Goal: Task Accomplishment & Management: Manage account settings

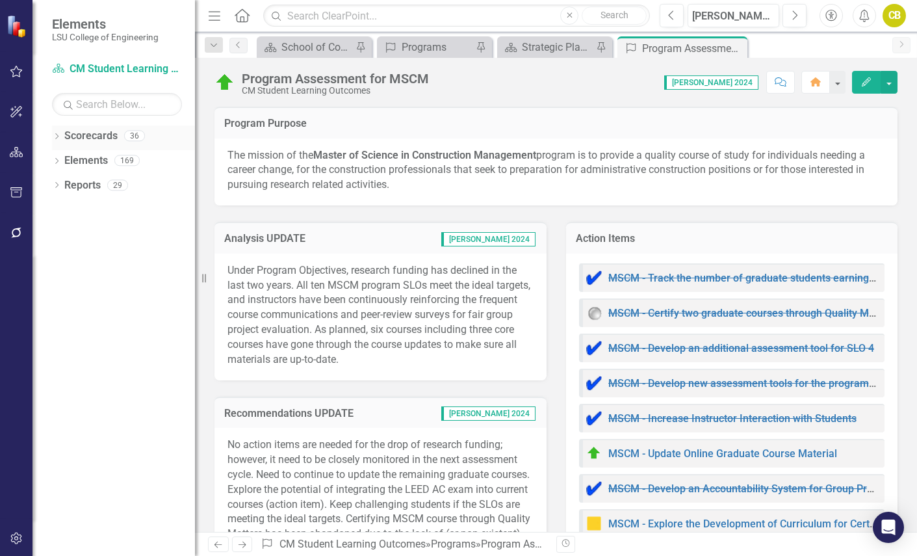
click at [60, 134] on icon "Dropdown" at bounding box center [56, 137] width 9 height 7
click at [65, 160] on icon at bounding box center [63, 160] width 3 height 6
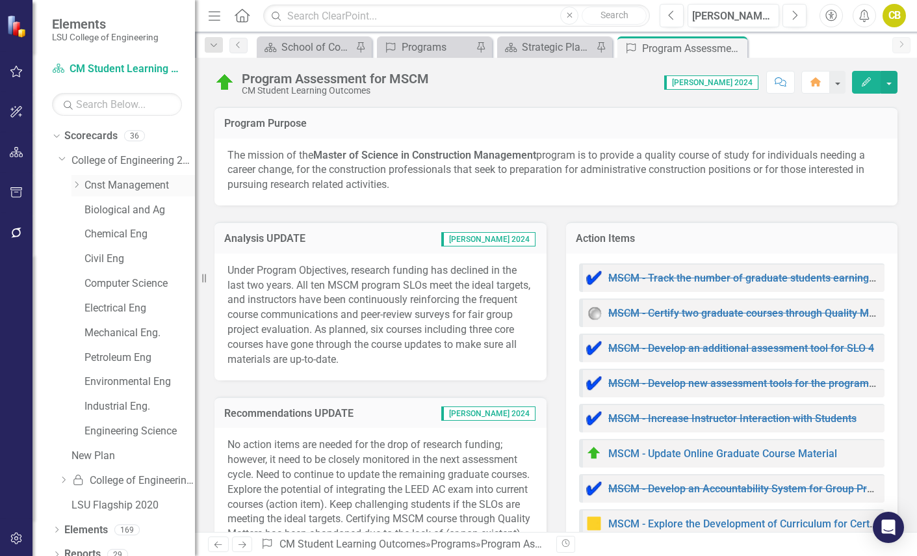
click at [78, 184] on icon "Dropdown" at bounding box center [76, 185] width 10 height 8
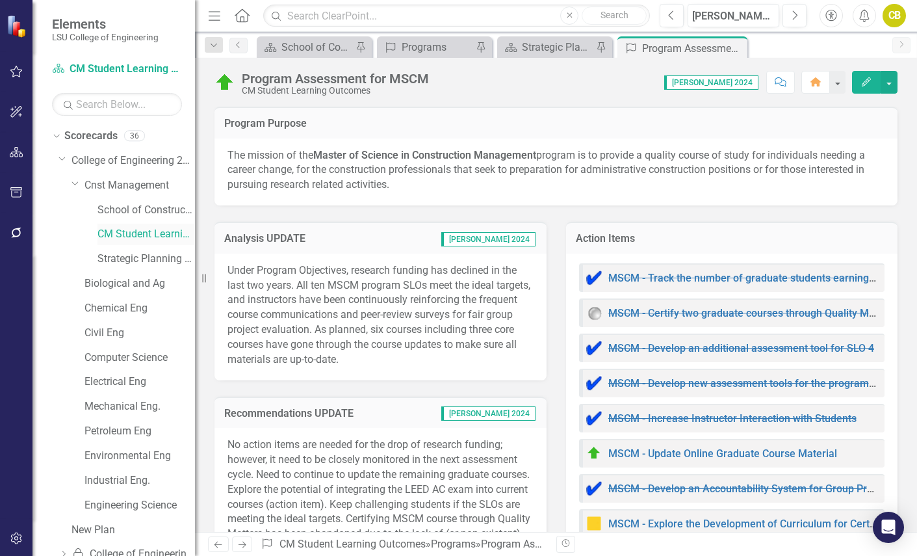
click at [122, 231] on link "CM Student Learning Outcomes" at bounding box center [145, 234] width 97 height 15
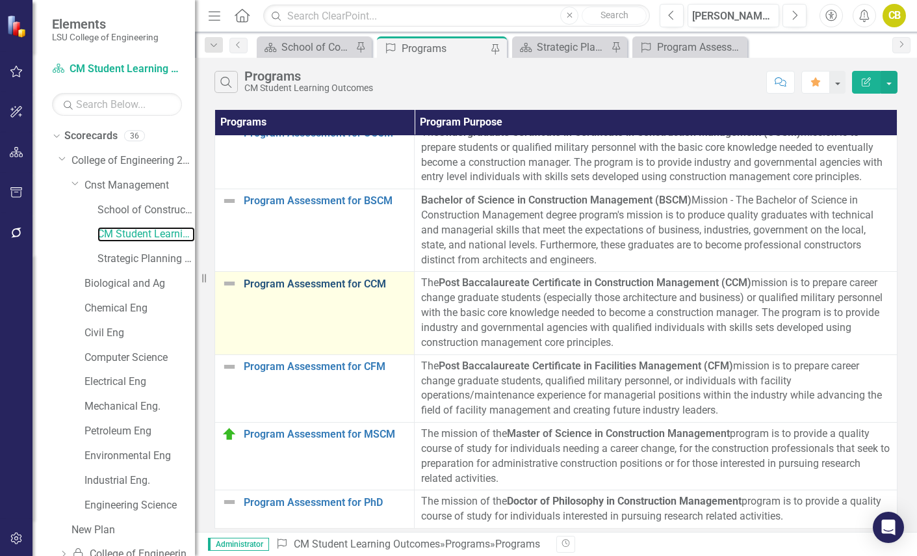
scroll to position [24, 0]
click at [316, 278] on link "Program Assessment for CCM" at bounding box center [326, 284] width 164 height 12
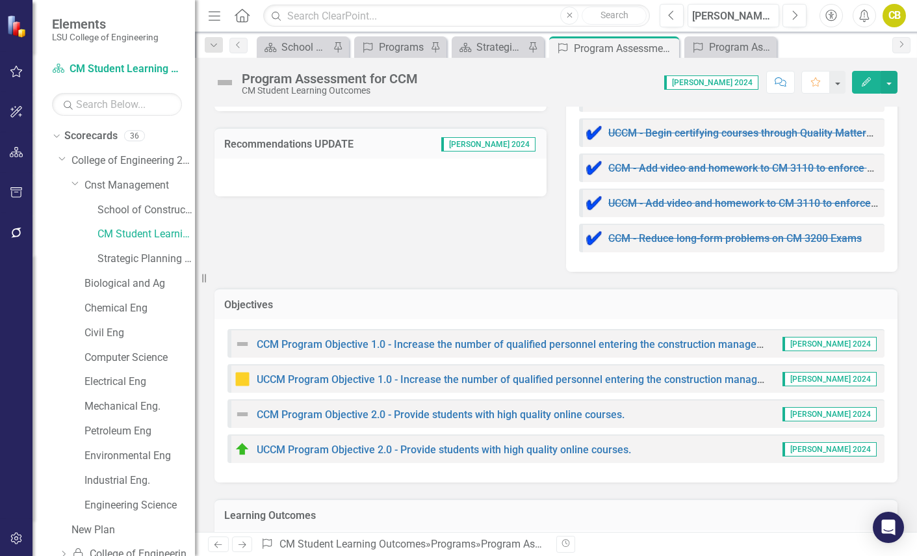
scroll to position [440, 0]
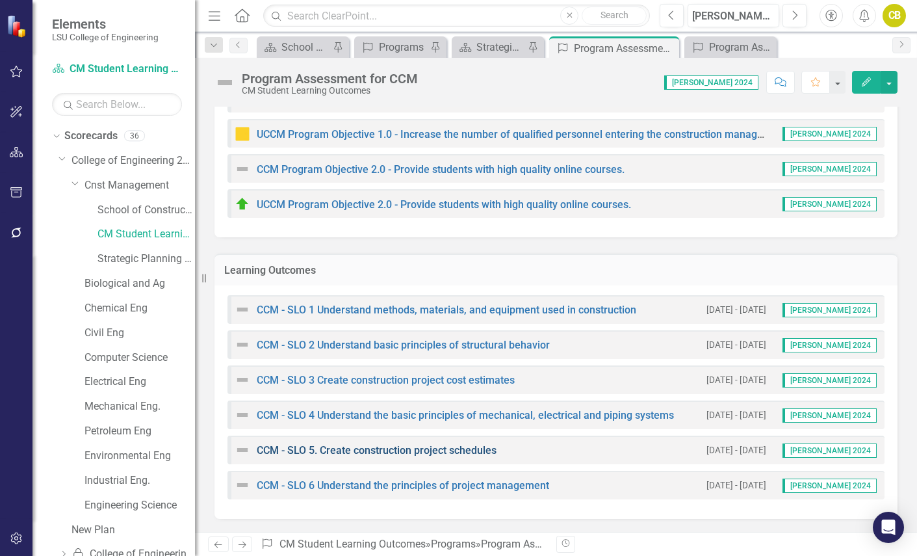
click at [418, 449] on link "CCM - SLO 5. Create construction project schedules" at bounding box center [377, 450] width 240 height 12
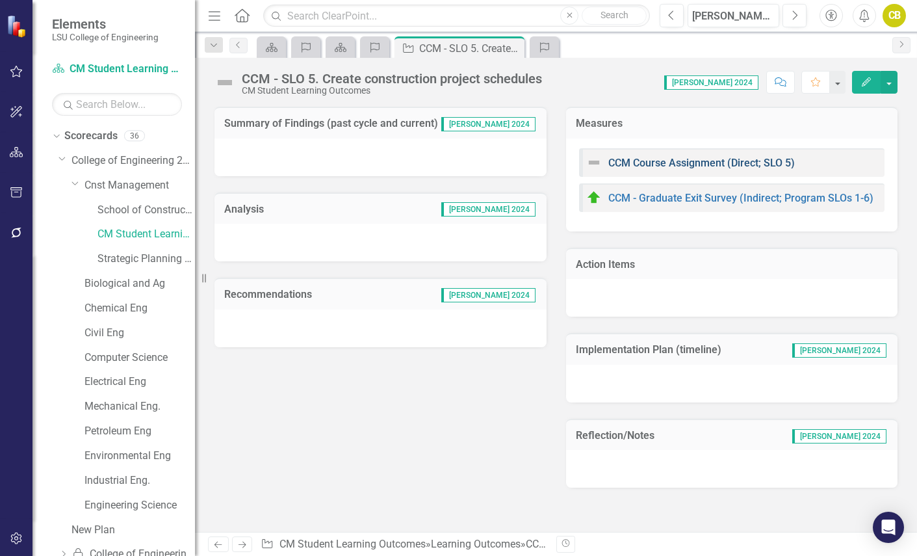
click at [684, 164] on link "CCM Course Assignment (Direct; SLO 5)" at bounding box center [701, 163] width 186 height 12
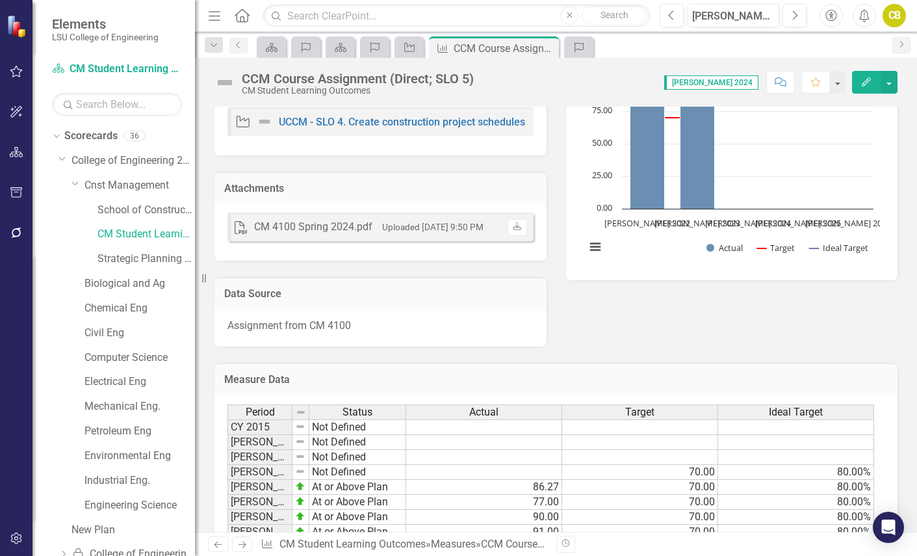
scroll to position [390, 0]
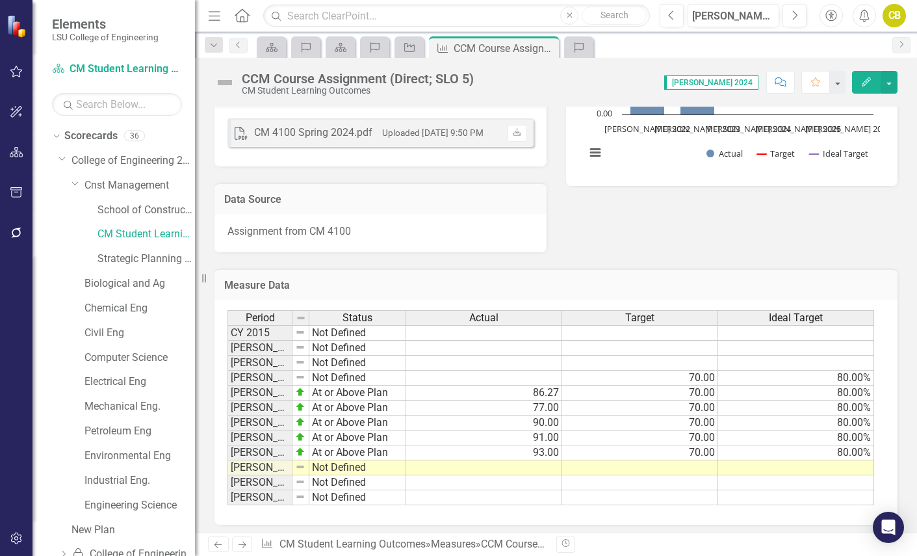
click at [707, 466] on td at bounding box center [640, 467] width 156 height 15
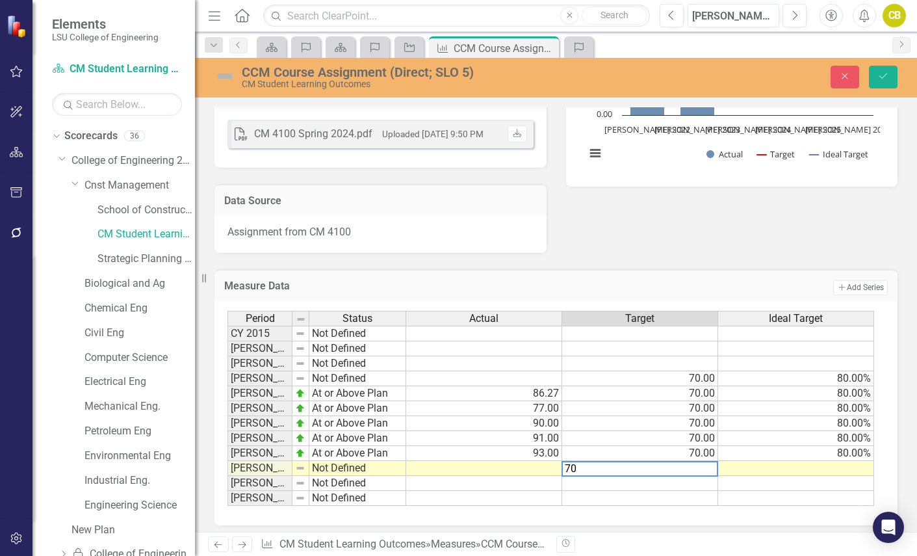
type textarea "70"
click at [822, 469] on td at bounding box center [796, 468] width 156 height 15
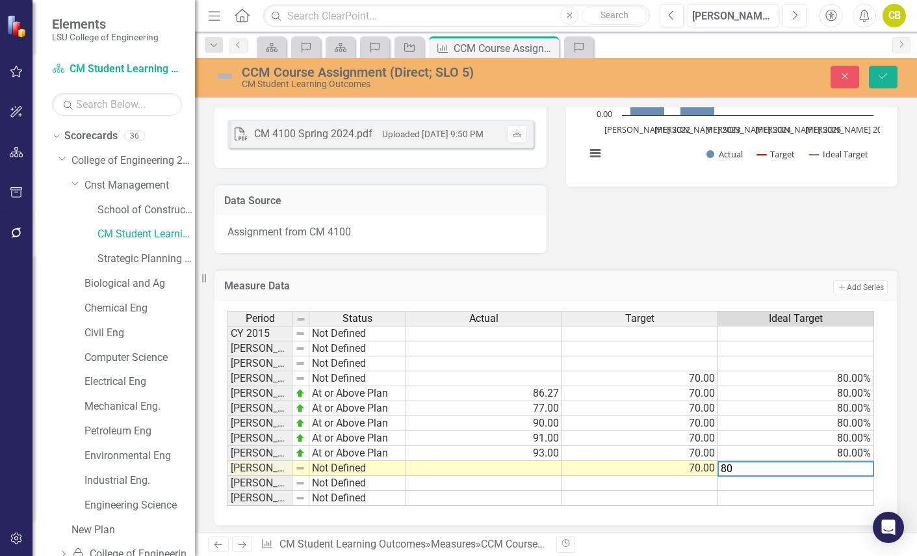
type textarea "80"
click at [533, 471] on td at bounding box center [484, 468] width 156 height 15
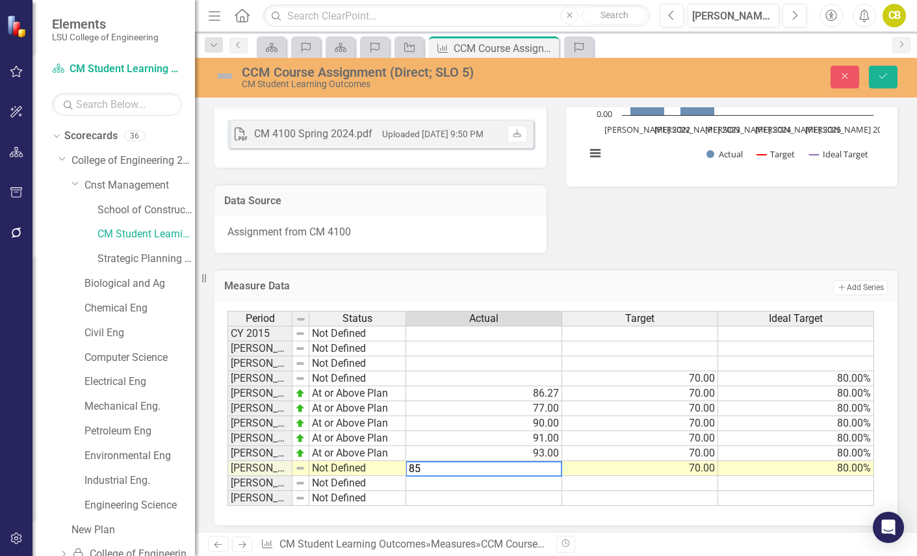
type textarea "70"
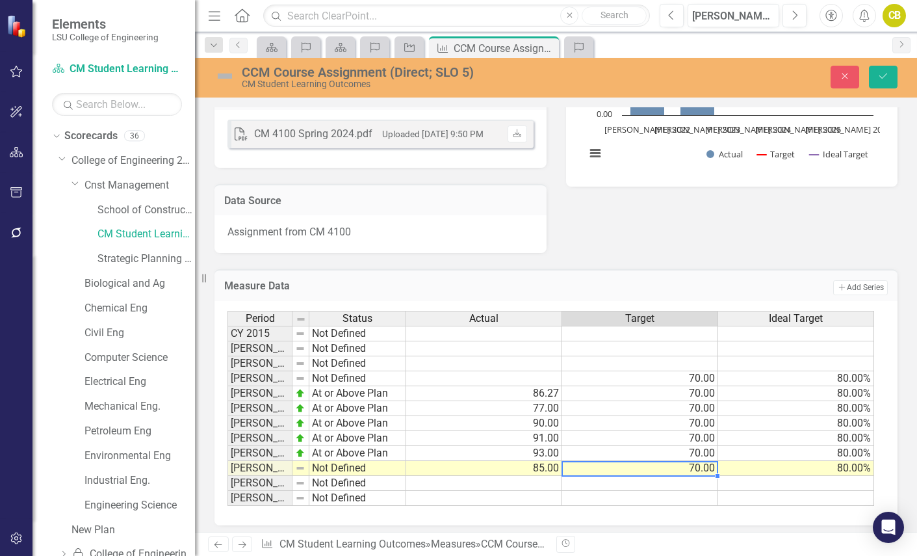
click at [612, 467] on td "70.00" at bounding box center [640, 468] width 156 height 15
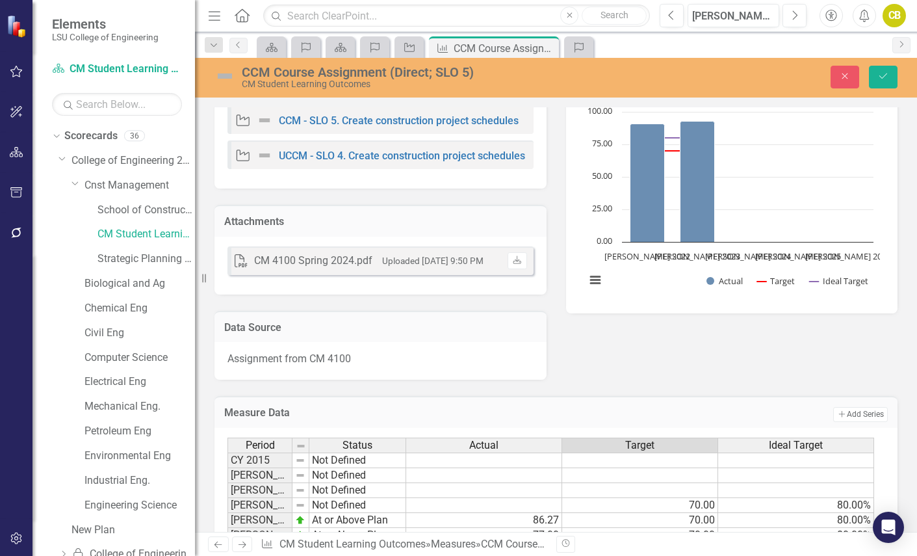
scroll to position [266, 0]
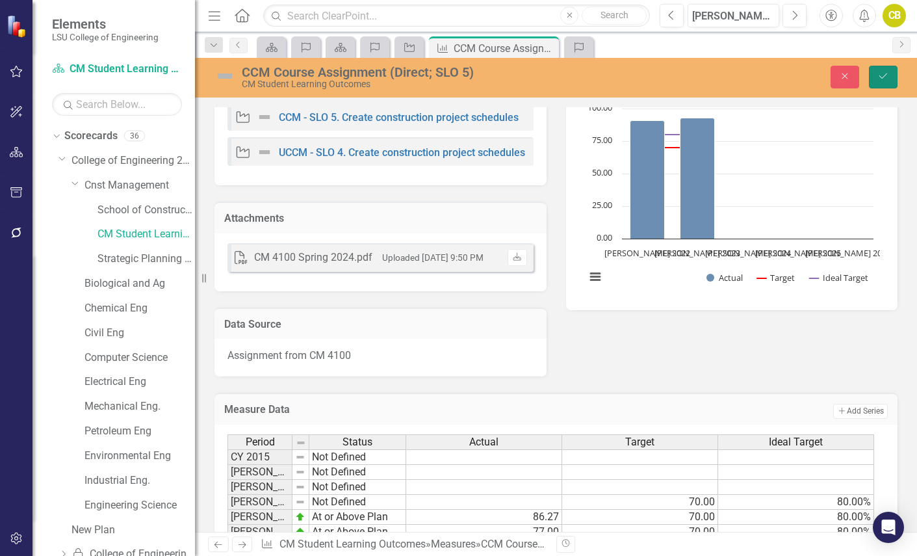
click at [882, 73] on icon "Save" at bounding box center [883, 75] width 12 height 9
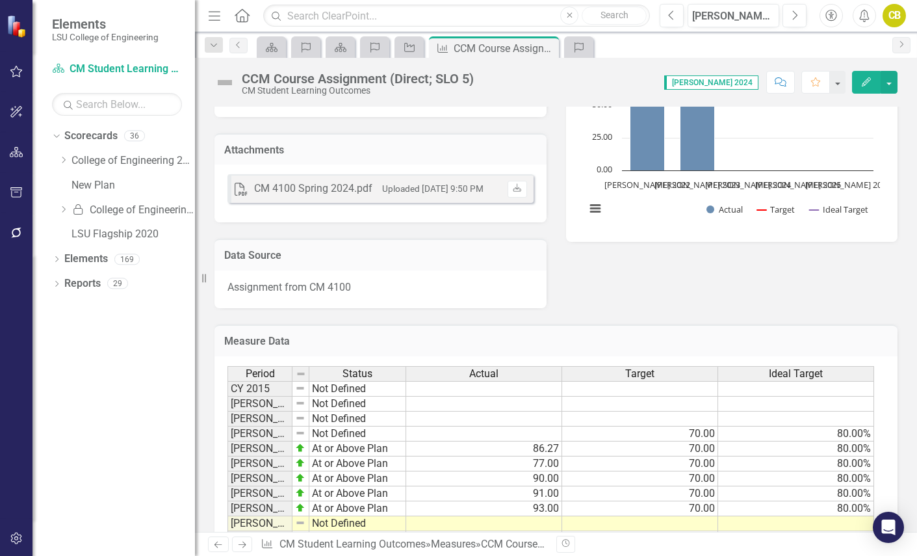
scroll to position [390, 0]
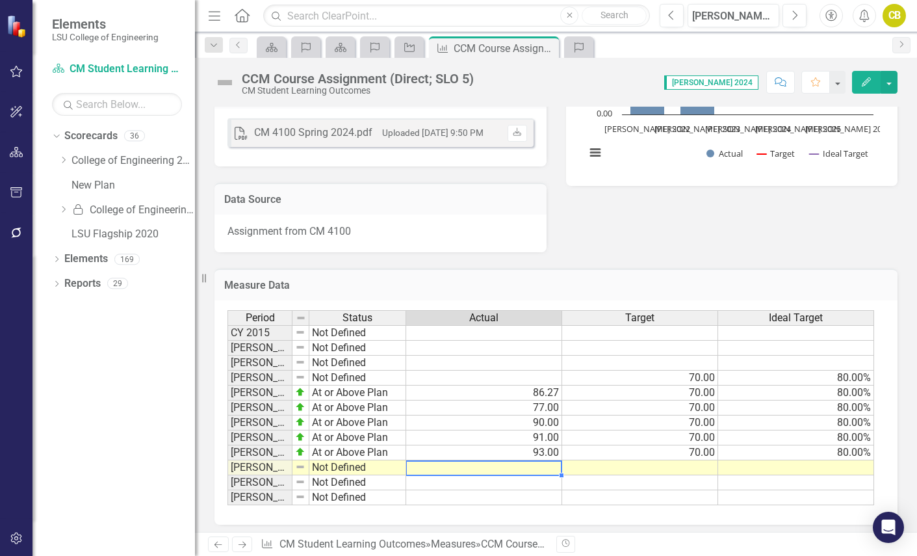
click at [537, 467] on td at bounding box center [484, 467] width 156 height 15
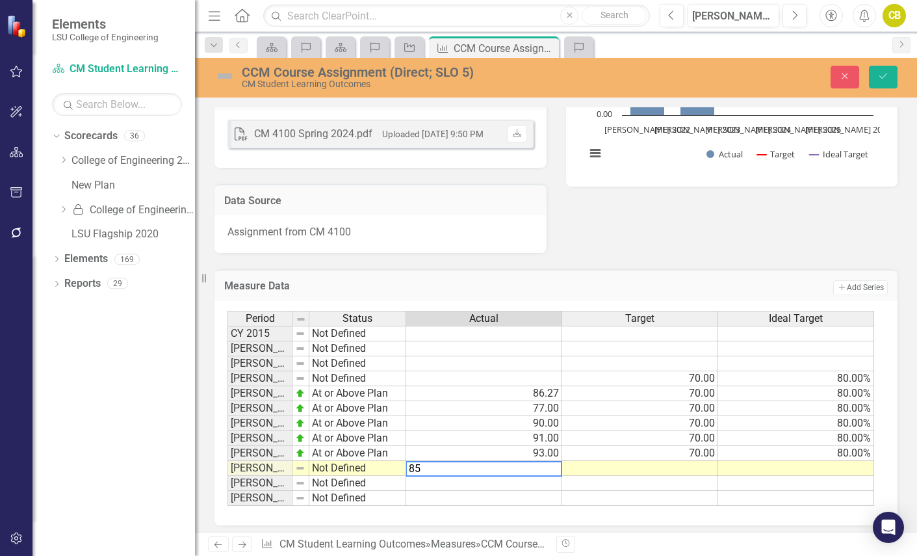
type textarea "8"
type textarea "95"
click at [700, 470] on td at bounding box center [640, 468] width 156 height 15
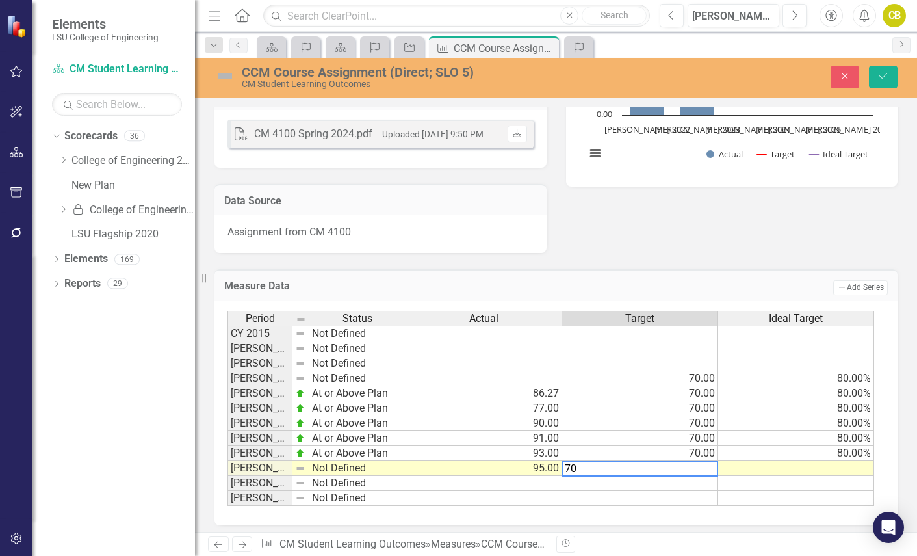
type textarea "70"
click at [828, 465] on td at bounding box center [796, 468] width 156 height 15
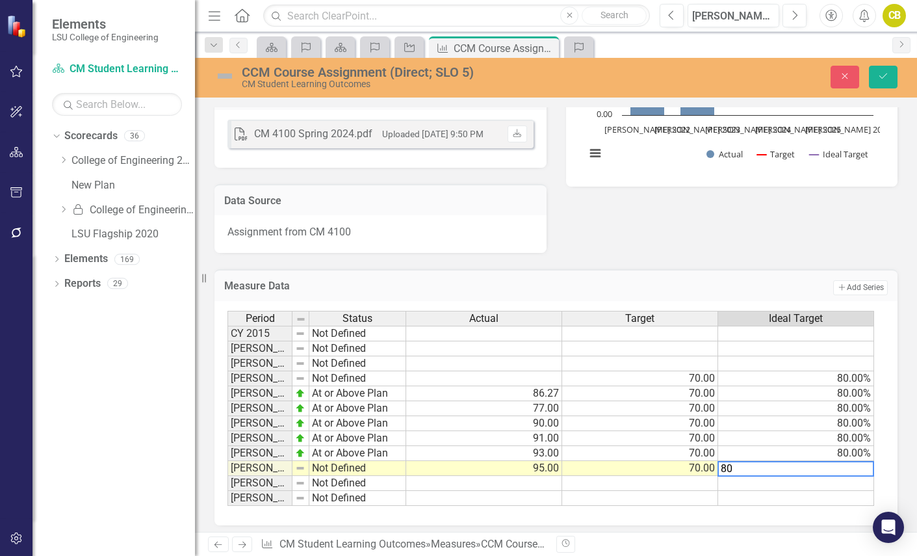
type textarea "70"
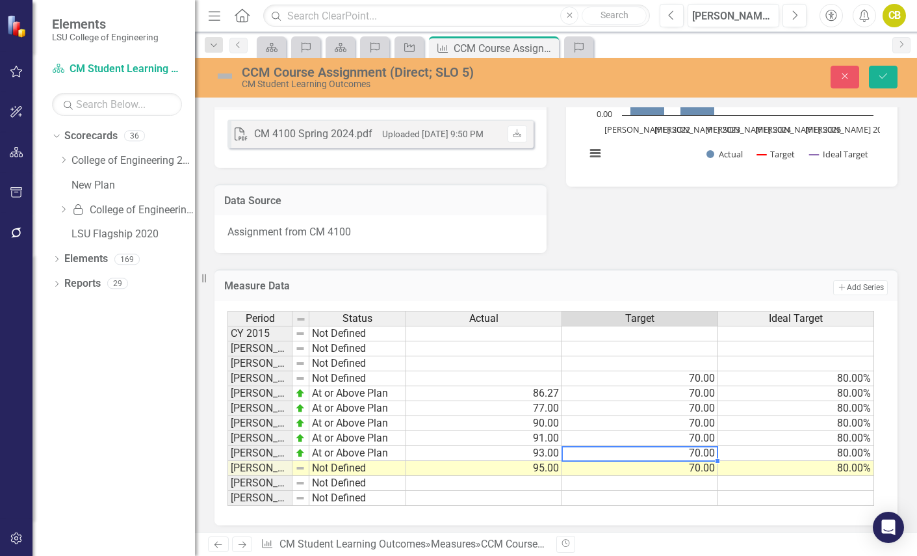
click at [596, 459] on td "70.00" at bounding box center [640, 453] width 156 height 15
click at [328, 472] on td "Not Defined" at bounding box center [357, 468] width 97 height 15
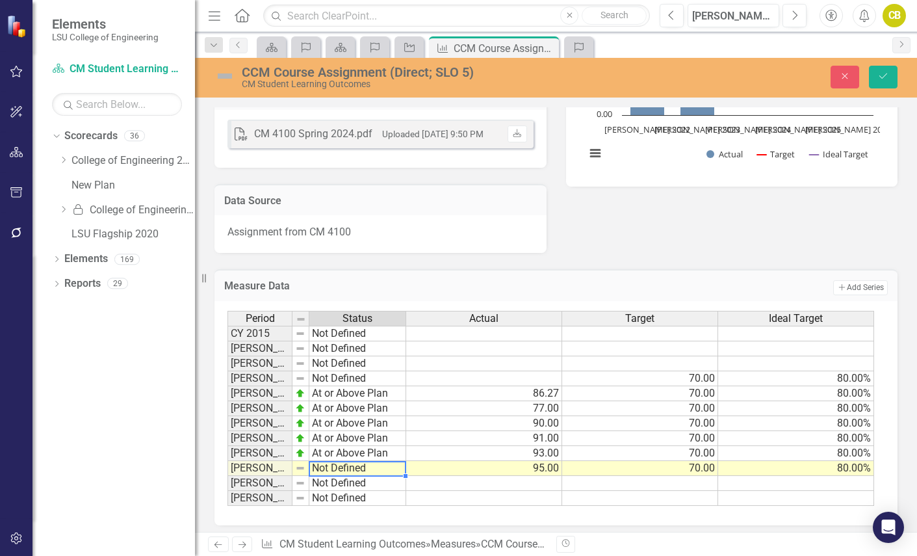
click at [328, 472] on td "Not Defined" at bounding box center [357, 468] width 97 height 15
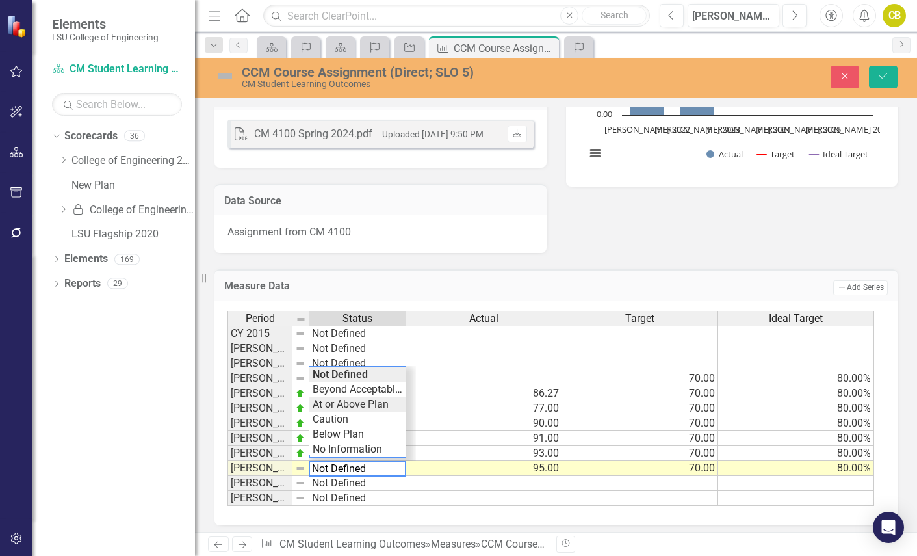
type textarea "At or Above Plan"
click at [339, 406] on div "Period Status Actual Target Ideal Target CY 2015 Not Defined [PERSON_NAME] 2016…" at bounding box center [550, 409] width 647 height 196
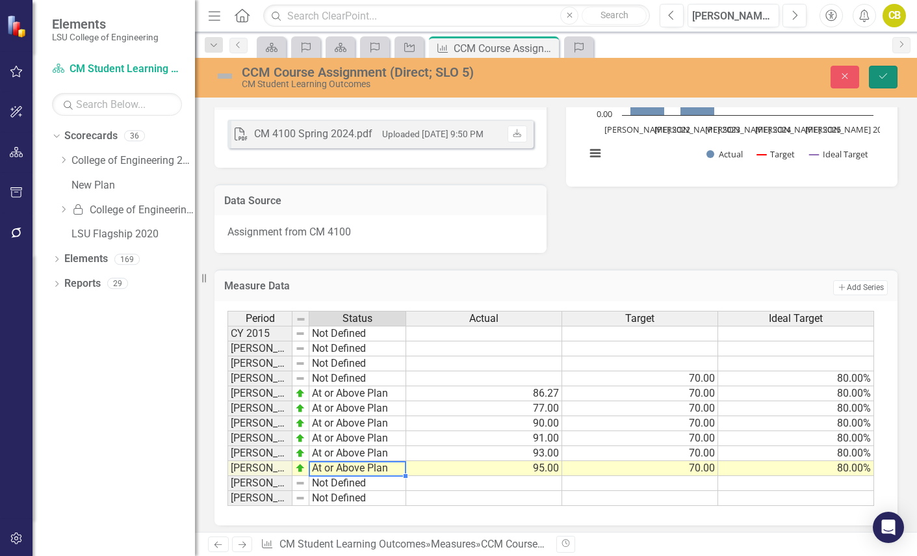
click at [889, 70] on button "Save" at bounding box center [883, 77] width 29 height 23
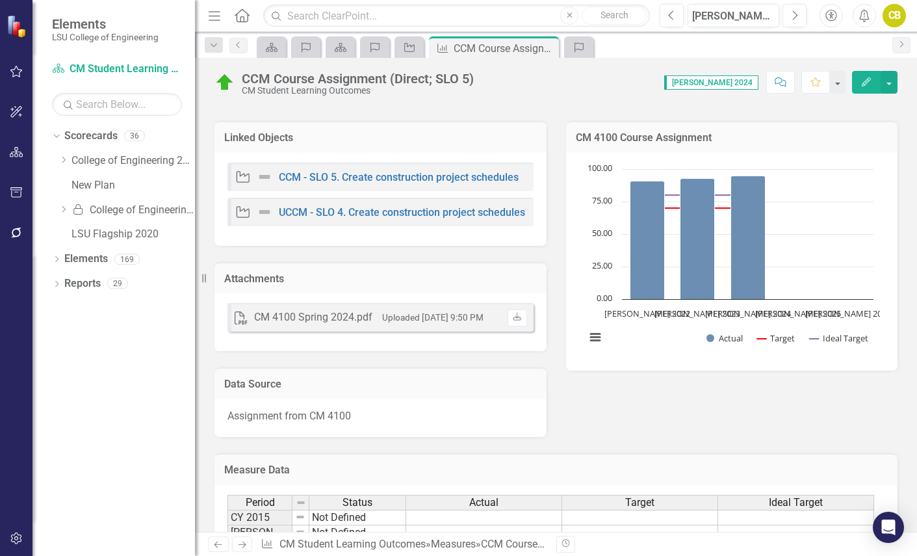
scroll to position [201, 0]
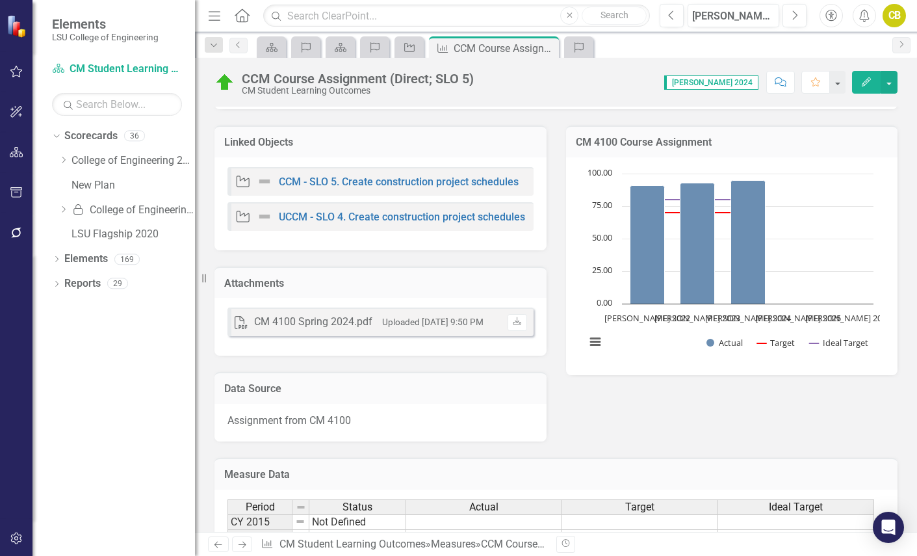
click at [460, 343] on div "PDF CM 4100 Spring 2024.pdf Uploaded [DATE] 9:50 PM Download" at bounding box center [380, 327] width 332 height 58
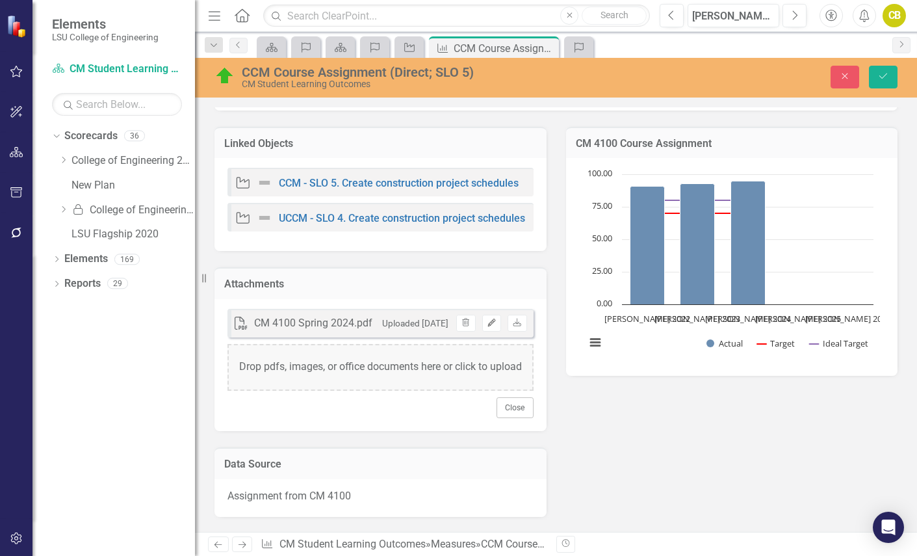
click at [487, 322] on icon "button" at bounding box center [491, 322] width 8 height 8
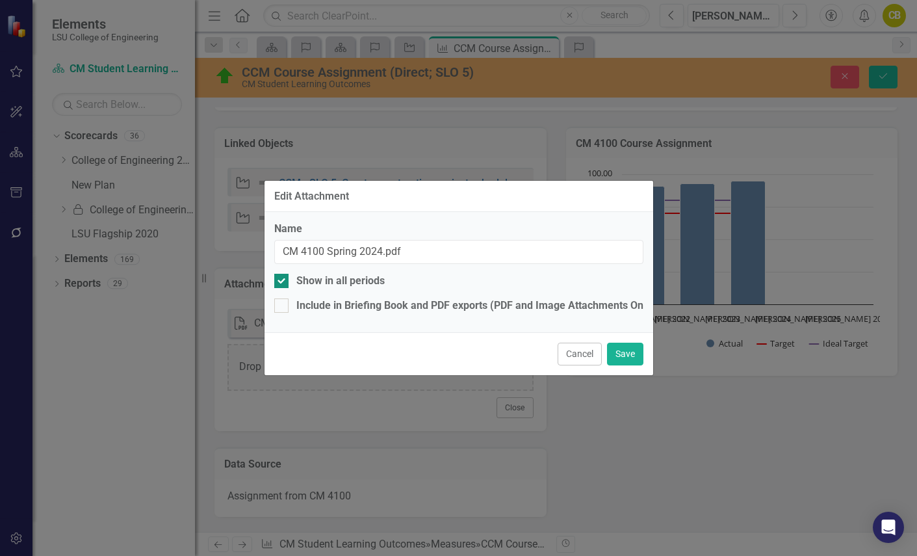
click at [278, 280] on input "Show in all periods" at bounding box center [278, 278] width 8 height 8
checkbox input "false"
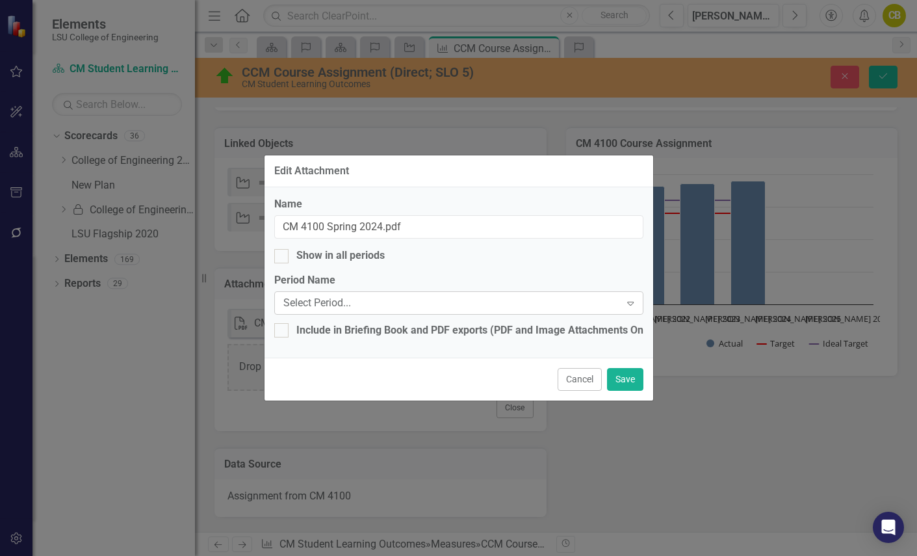
click at [634, 303] on icon at bounding box center [630, 303] width 6 height 4
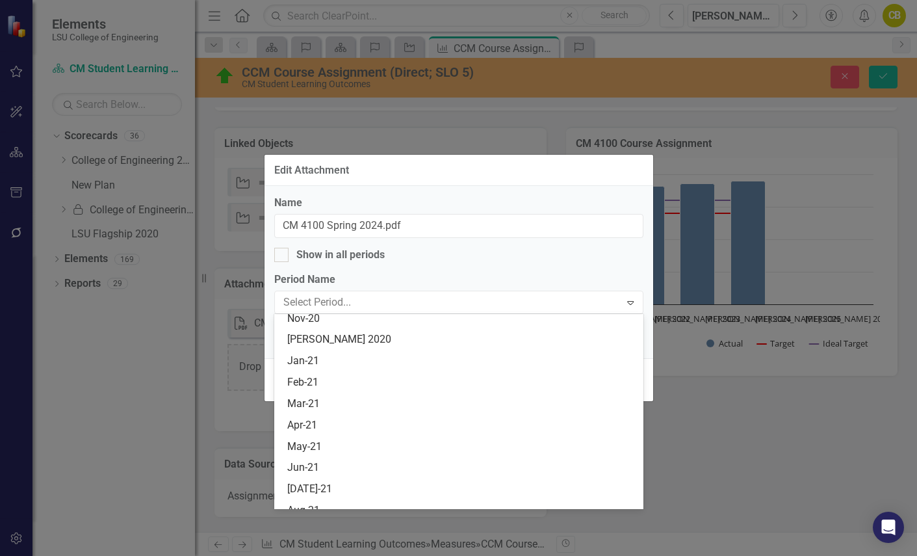
scroll to position [4116, 0]
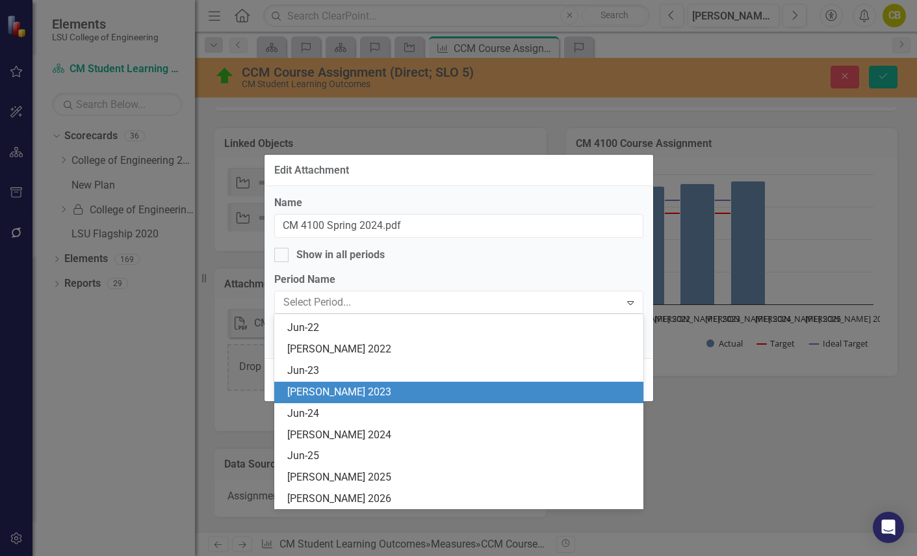
click at [317, 392] on div "[PERSON_NAME] 2023" at bounding box center [461, 392] width 348 height 15
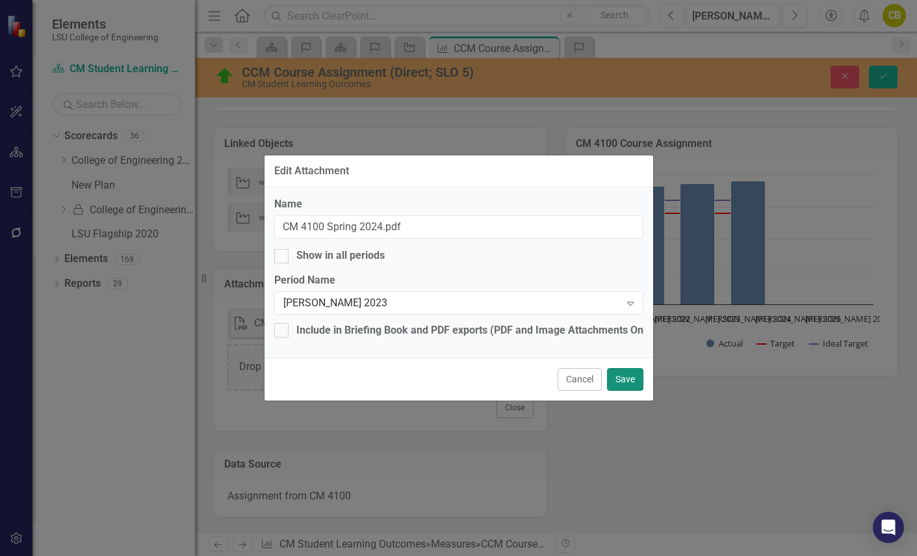
click at [633, 379] on button "Save" at bounding box center [625, 379] width 36 height 23
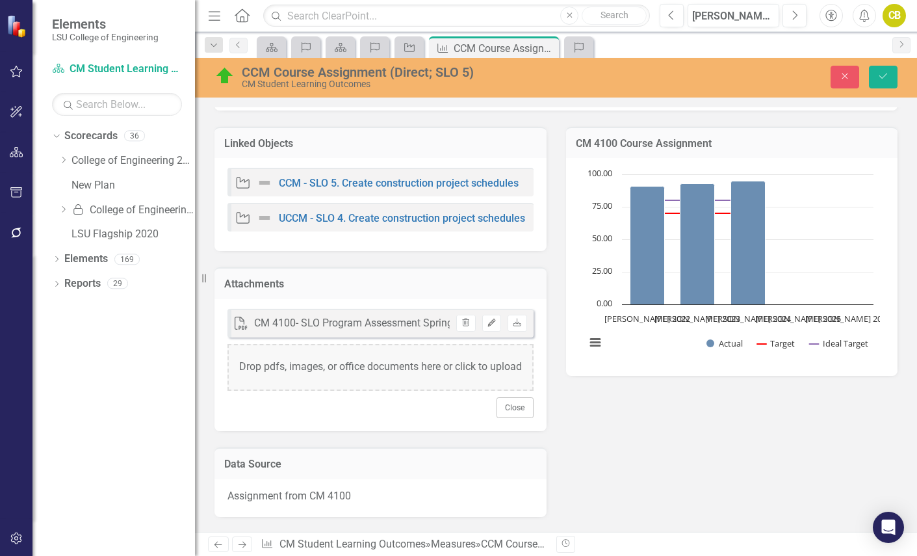
click at [487, 324] on icon "Edit" at bounding box center [492, 323] width 10 height 8
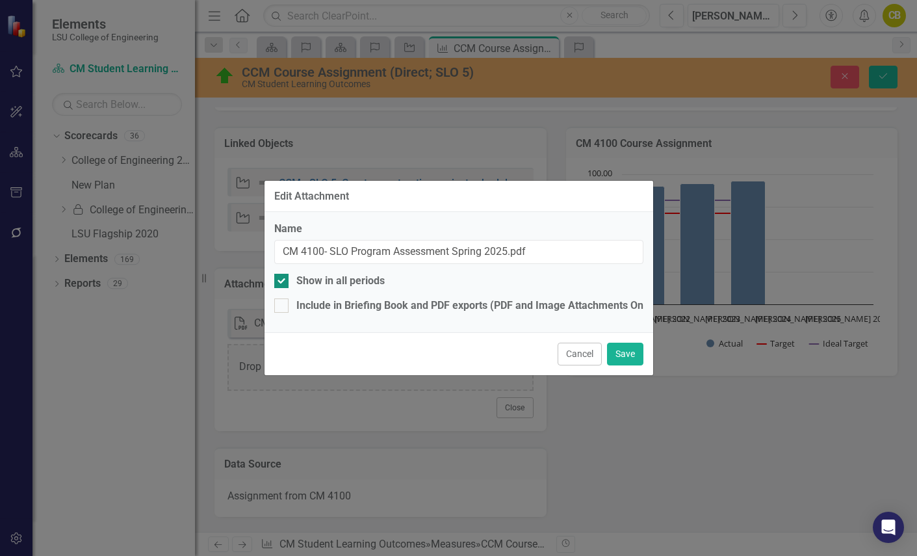
click at [283, 279] on div at bounding box center [281, 281] width 14 height 14
click at [283, 279] on input "Show in all periods" at bounding box center [278, 278] width 8 height 8
checkbox input "false"
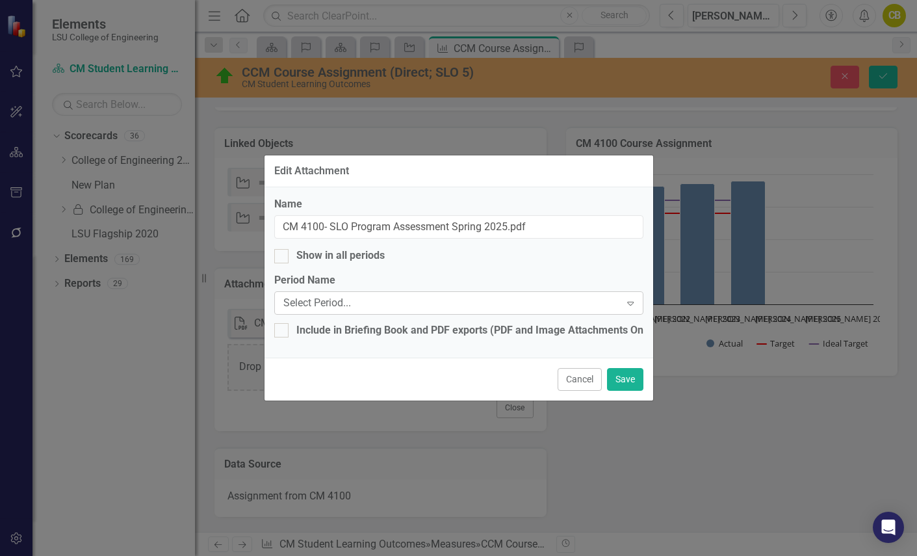
click at [633, 302] on icon at bounding box center [630, 303] width 6 height 4
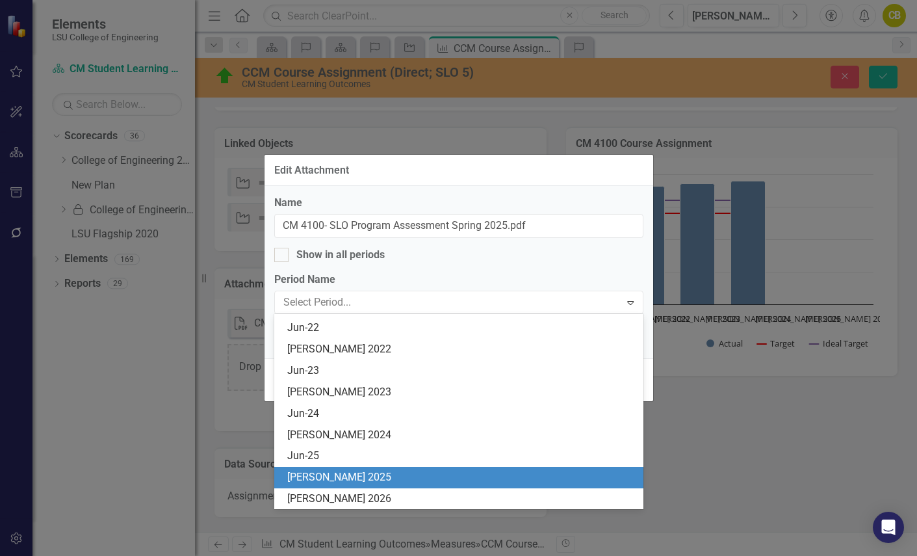
click at [341, 476] on div "[PERSON_NAME] 2025" at bounding box center [461, 477] width 348 height 15
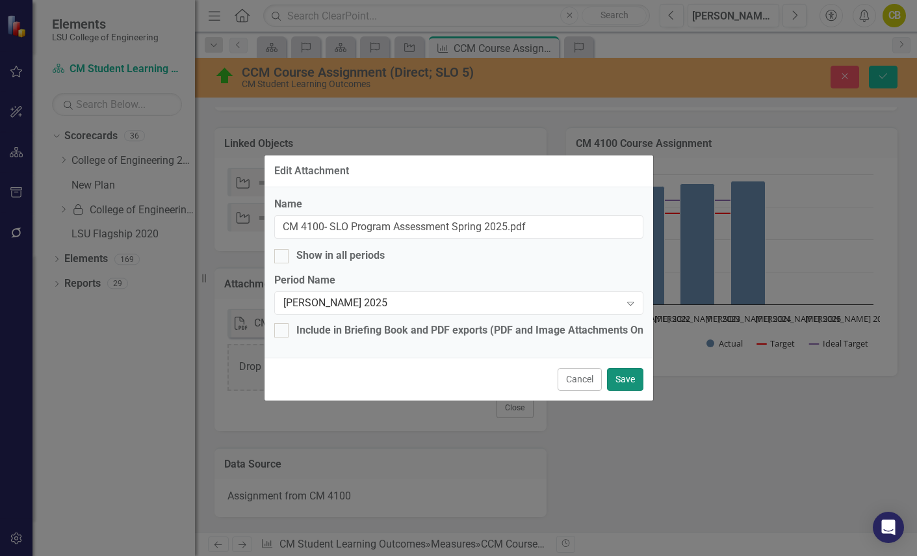
click at [630, 378] on button "Save" at bounding box center [625, 379] width 36 height 23
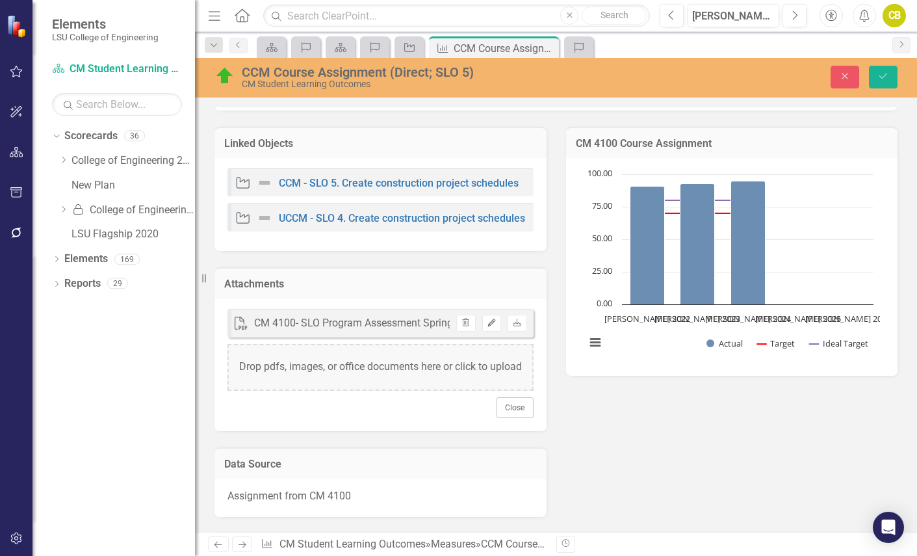
click at [487, 322] on icon "Edit" at bounding box center [492, 323] width 10 height 8
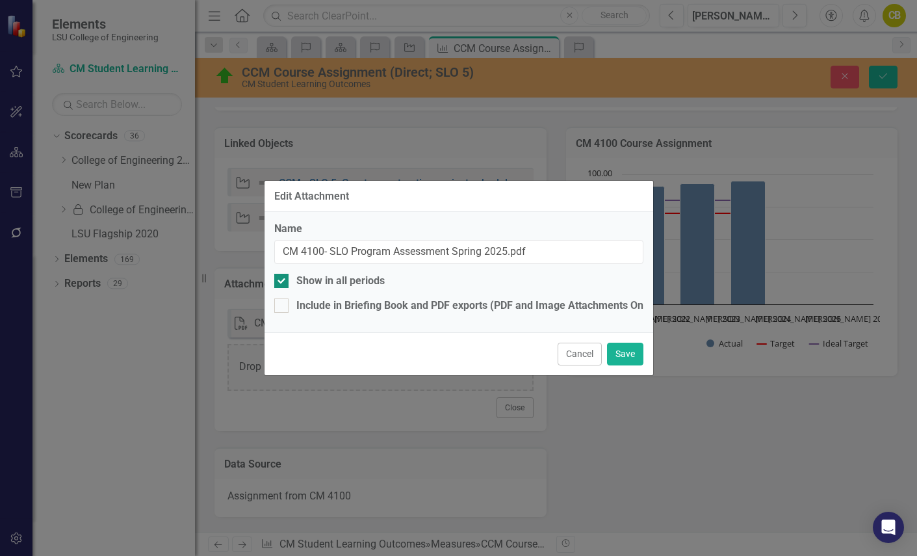
click at [282, 279] on input "Show in all periods" at bounding box center [278, 278] width 8 height 8
checkbox input "false"
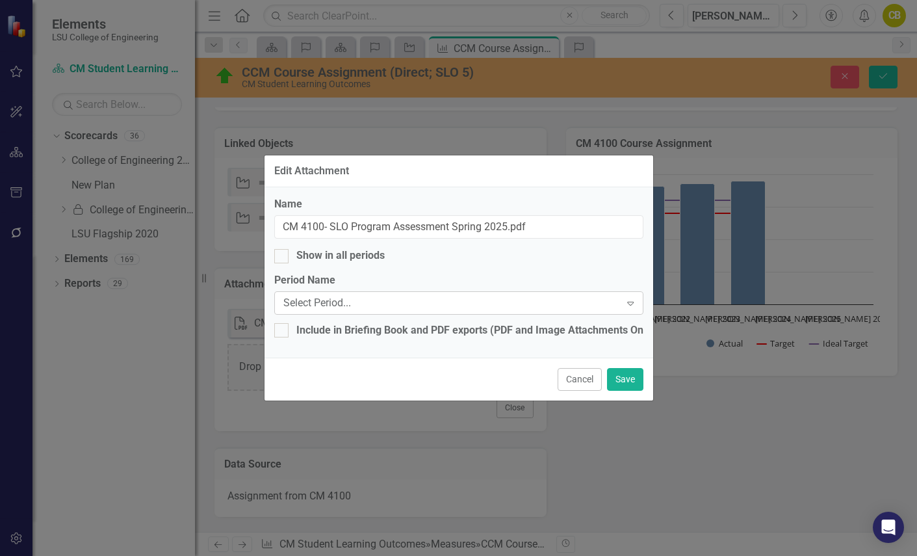
click at [631, 305] on icon at bounding box center [630, 303] width 6 height 4
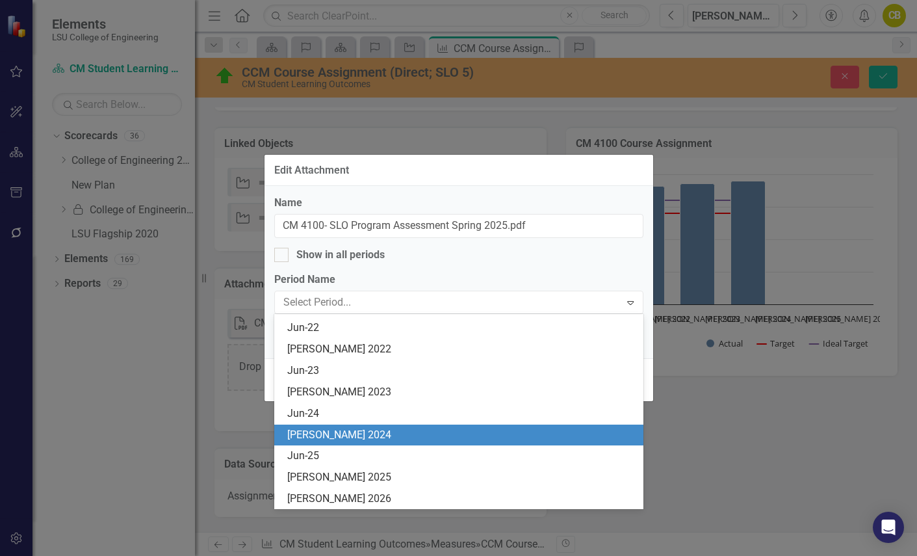
click at [339, 435] on div "[PERSON_NAME] 2024" at bounding box center [461, 435] width 348 height 15
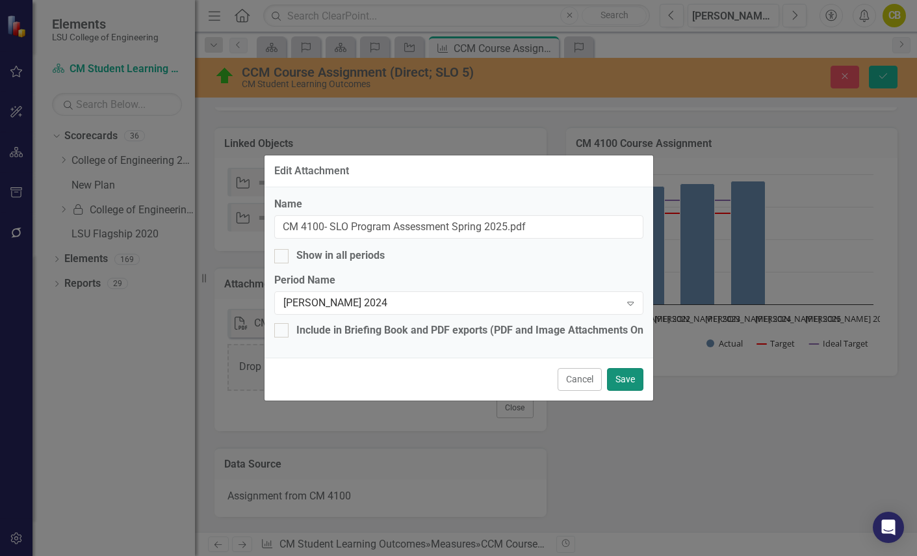
click at [630, 379] on button "Save" at bounding box center [625, 379] width 36 height 23
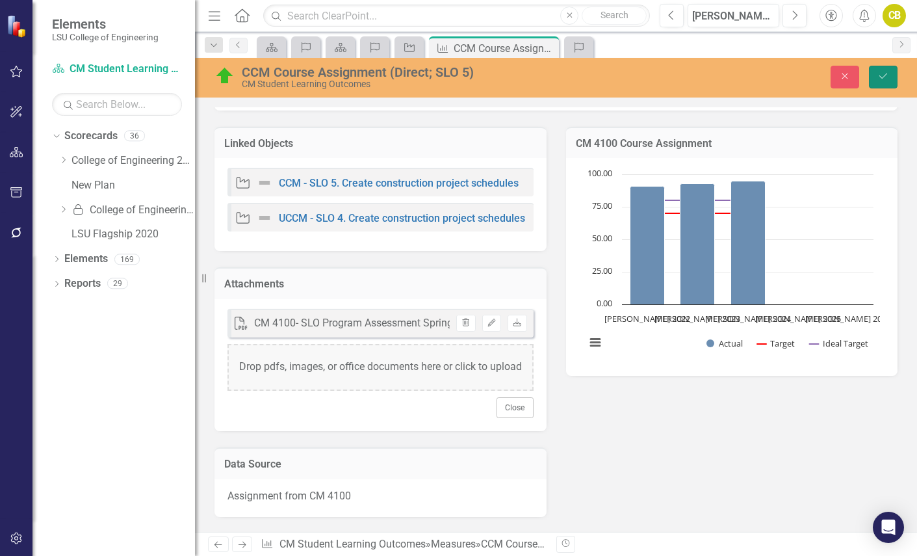
click at [884, 75] on icon "Save" at bounding box center [883, 75] width 12 height 9
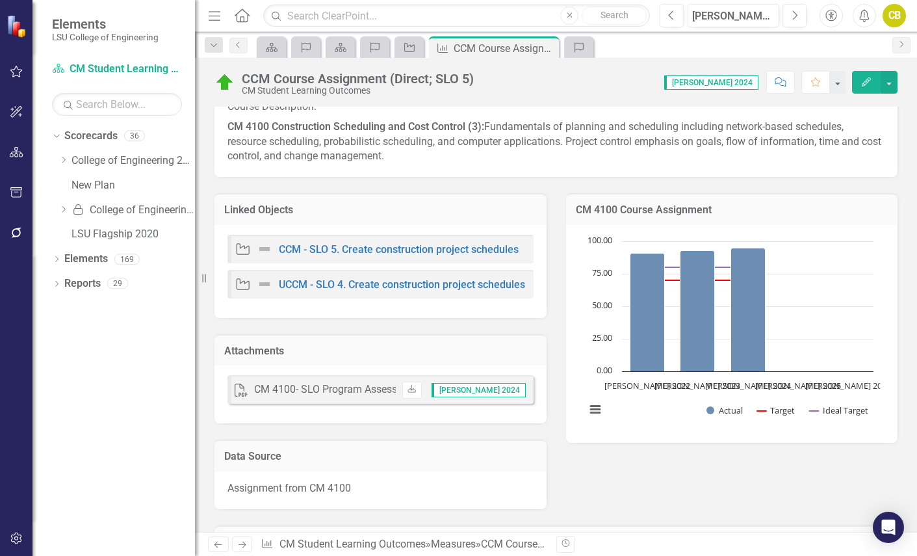
scroll to position [195, 0]
